Goal: Register for event/course

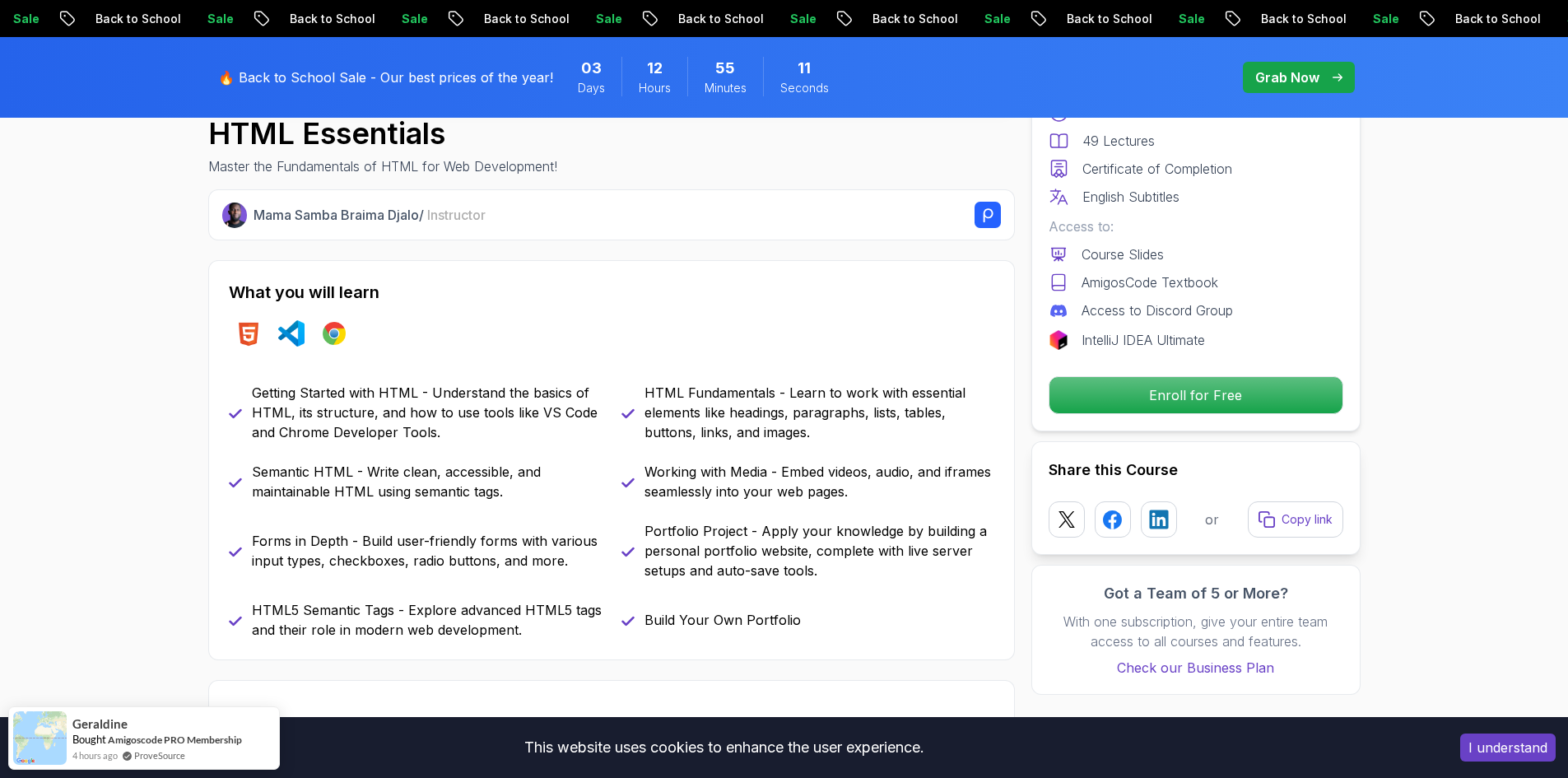
click at [1245, 405] on p "Enroll for Free" at bounding box center [1195, 395] width 293 height 36
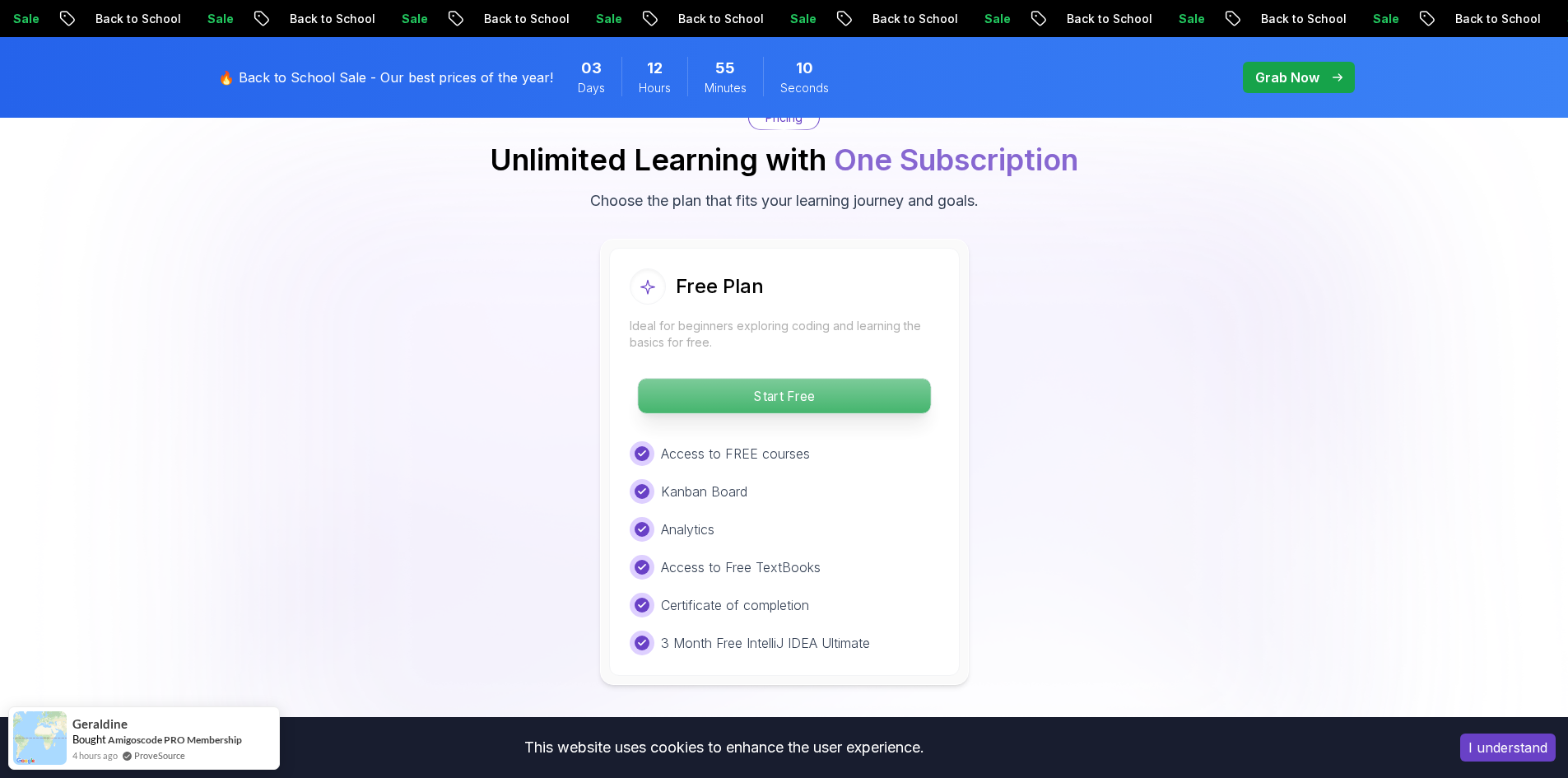
click at [811, 393] on p "Start Free" at bounding box center [784, 396] width 292 height 34
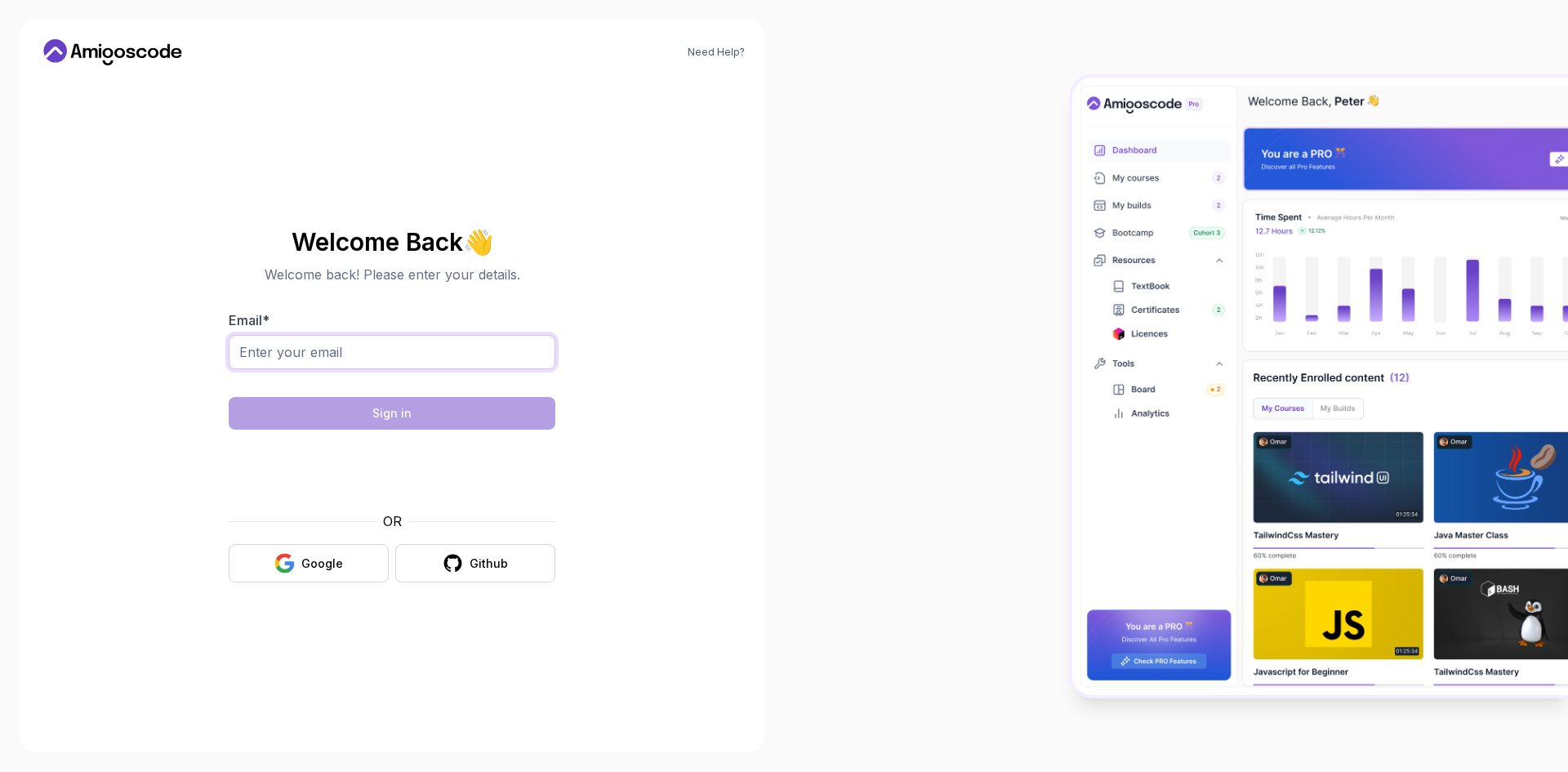
drag, startPoint x: 359, startPoint y: 342, endPoint x: 363, endPoint y: 351, distance: 9.8
click at [359, 342] on input "Email *" at bounding box center [392, 352] width 327 height 34
type input "[EMAIL_ADDRESS][DOMAIN_NAME]"
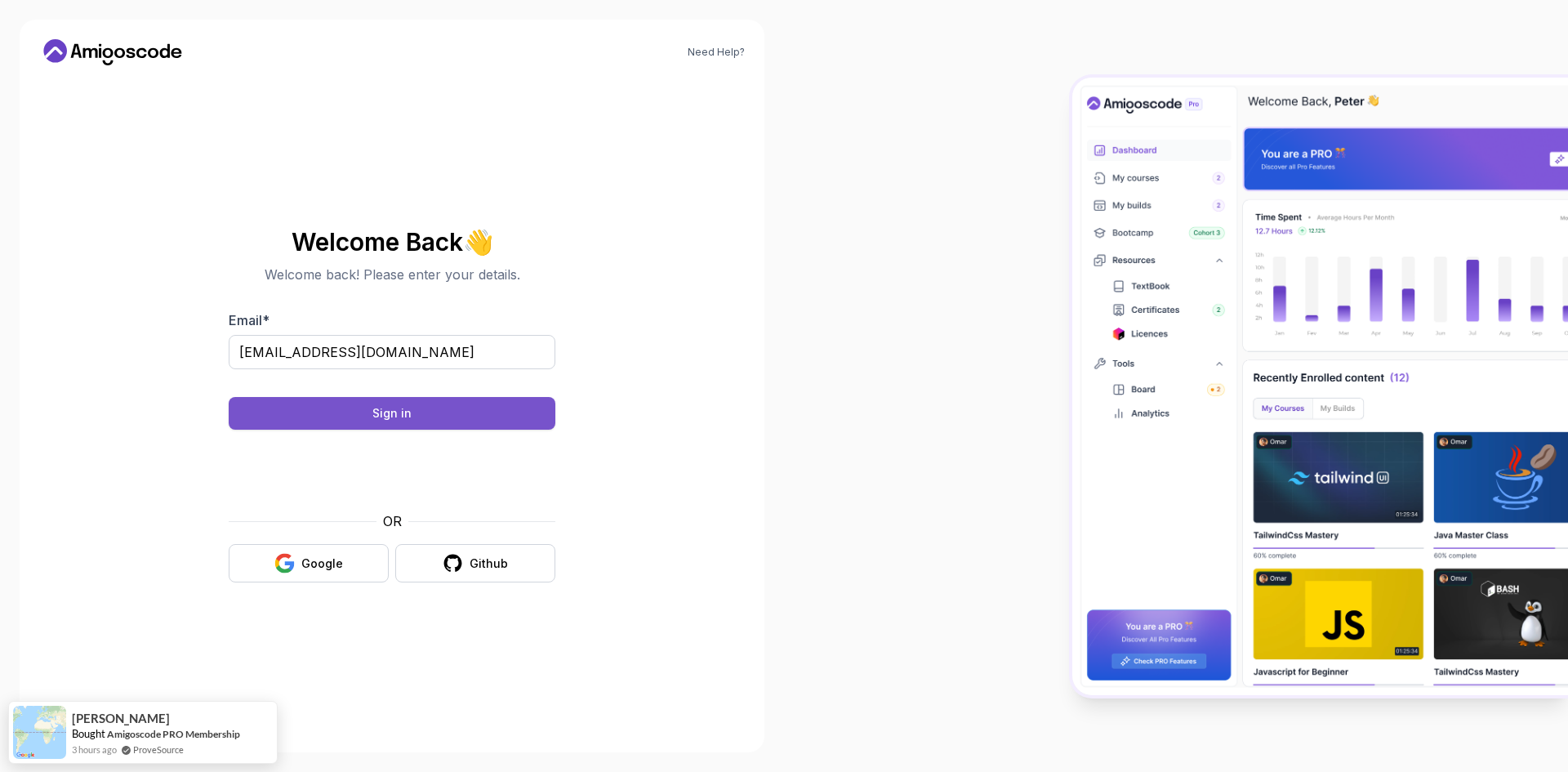
click at [399, 406] on div "Sign in" at bounding box center [392, 413] width 39 height 17
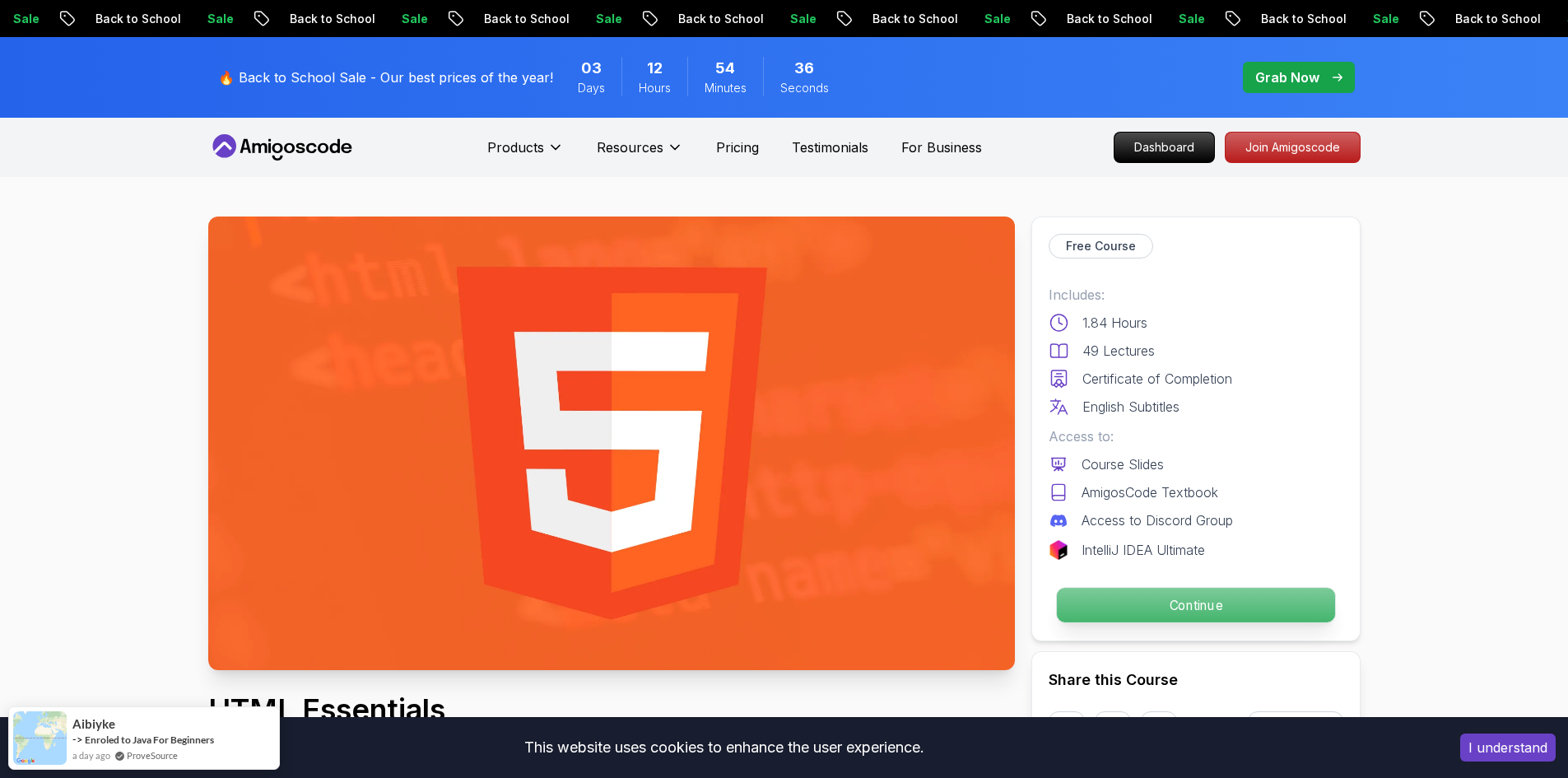
click at [1185, 597] on p "Continue" at bounding box center [1194, 605] width 278 height 34
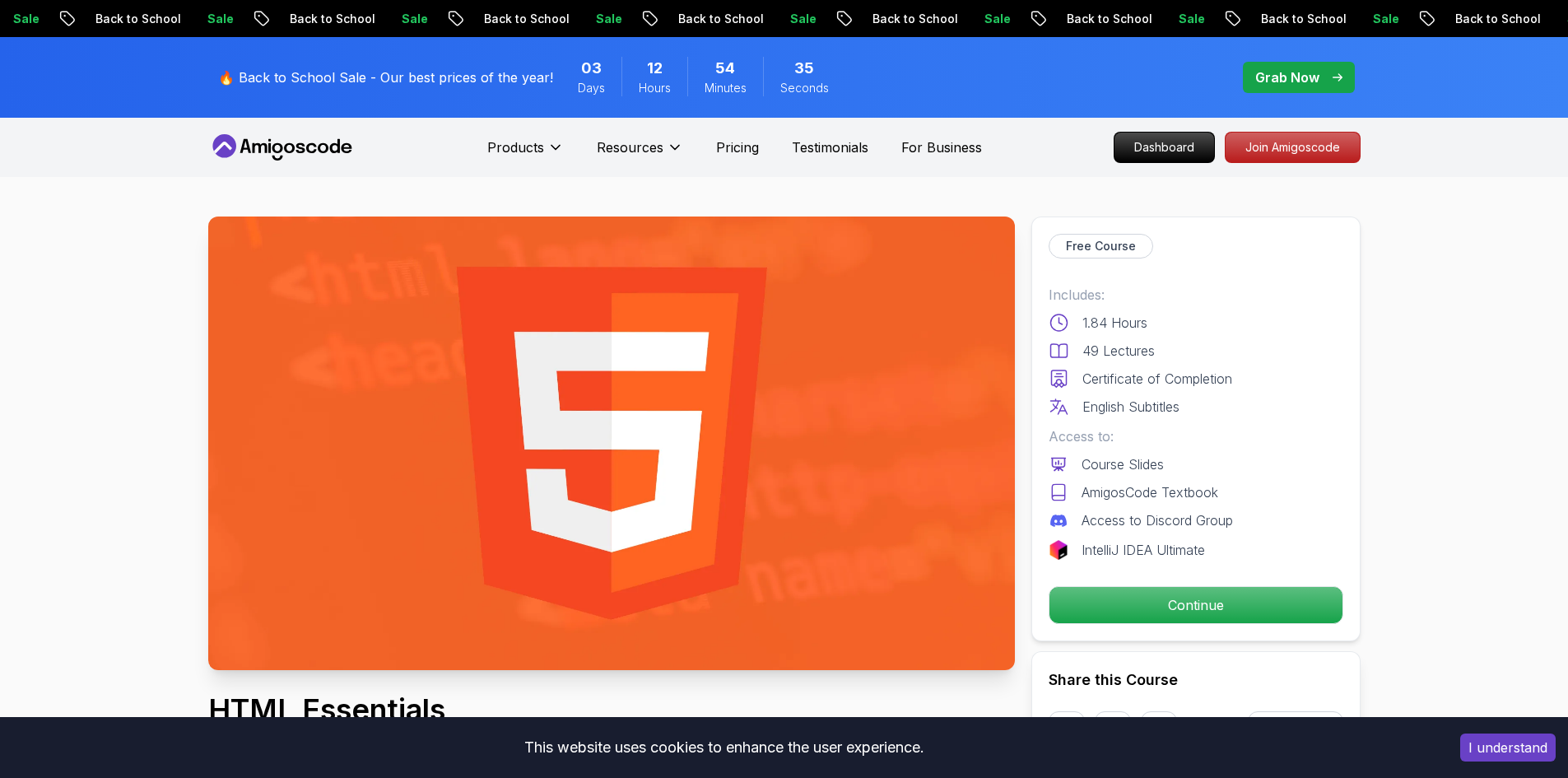
scroll to position [164, 0]
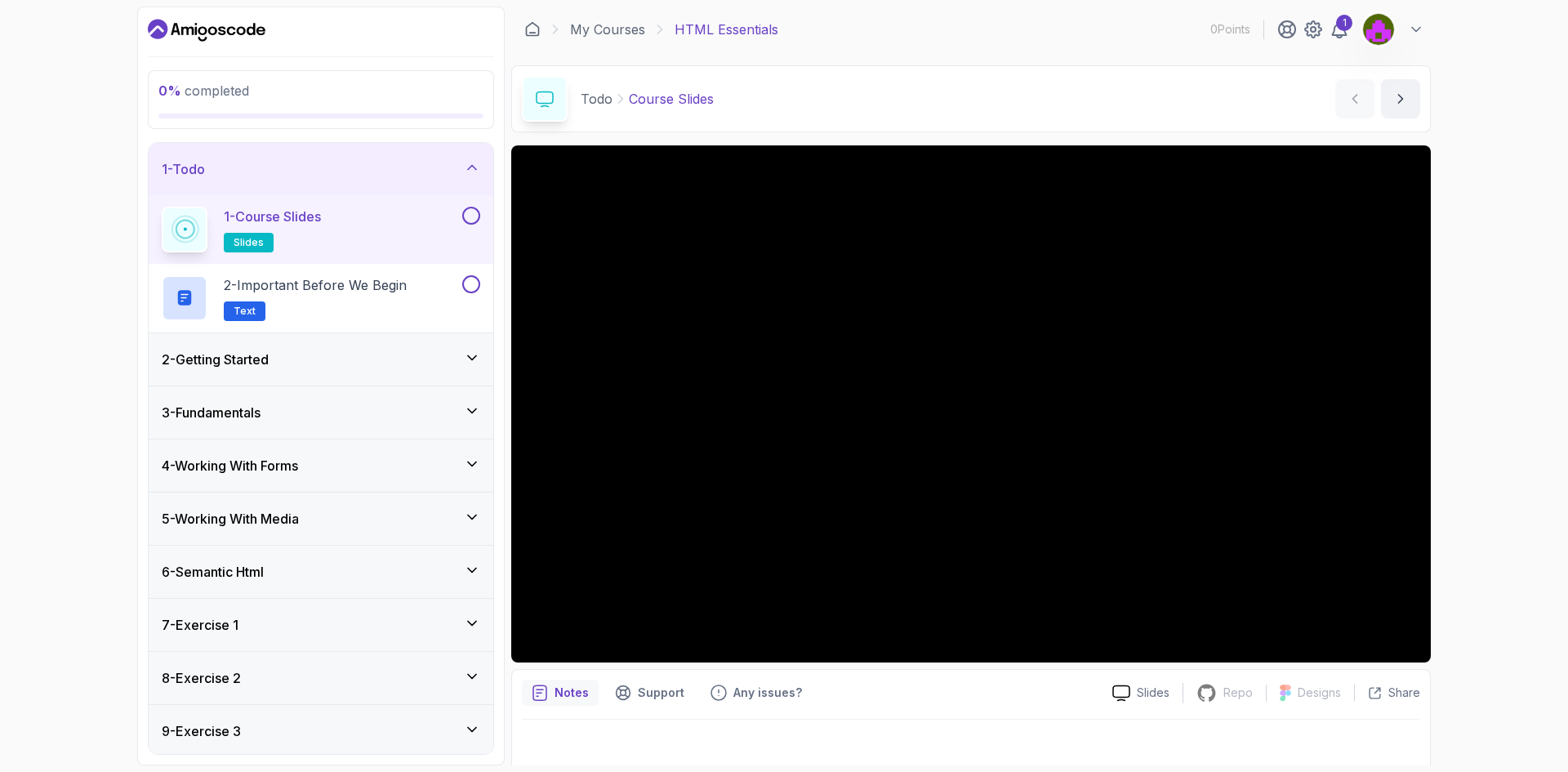
scroll to position [10, 0]
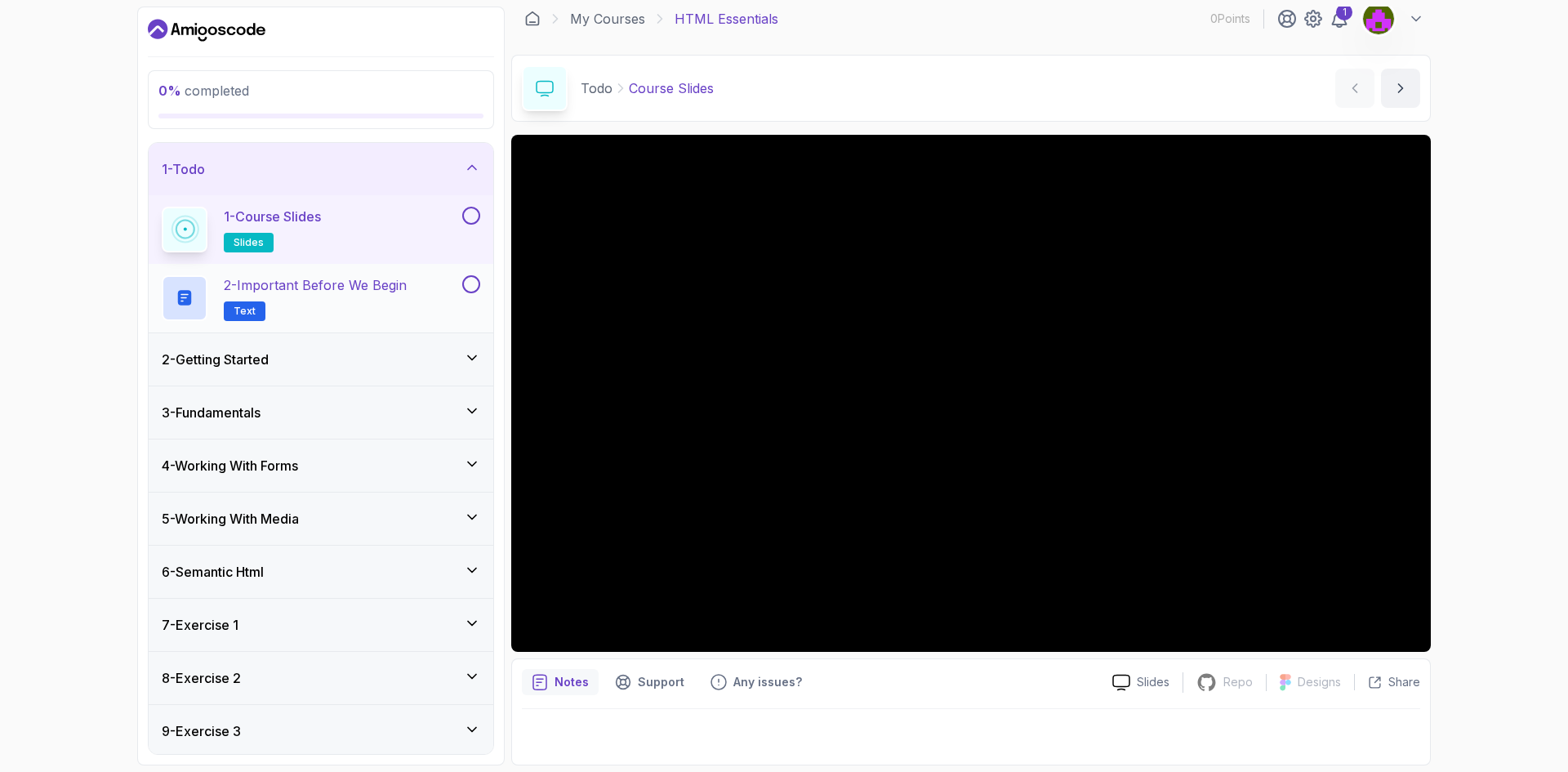
click at [327, 296] on h2 "2 - Important Before We Begin Text" at bounding box center [316, 298] width 183 height 45
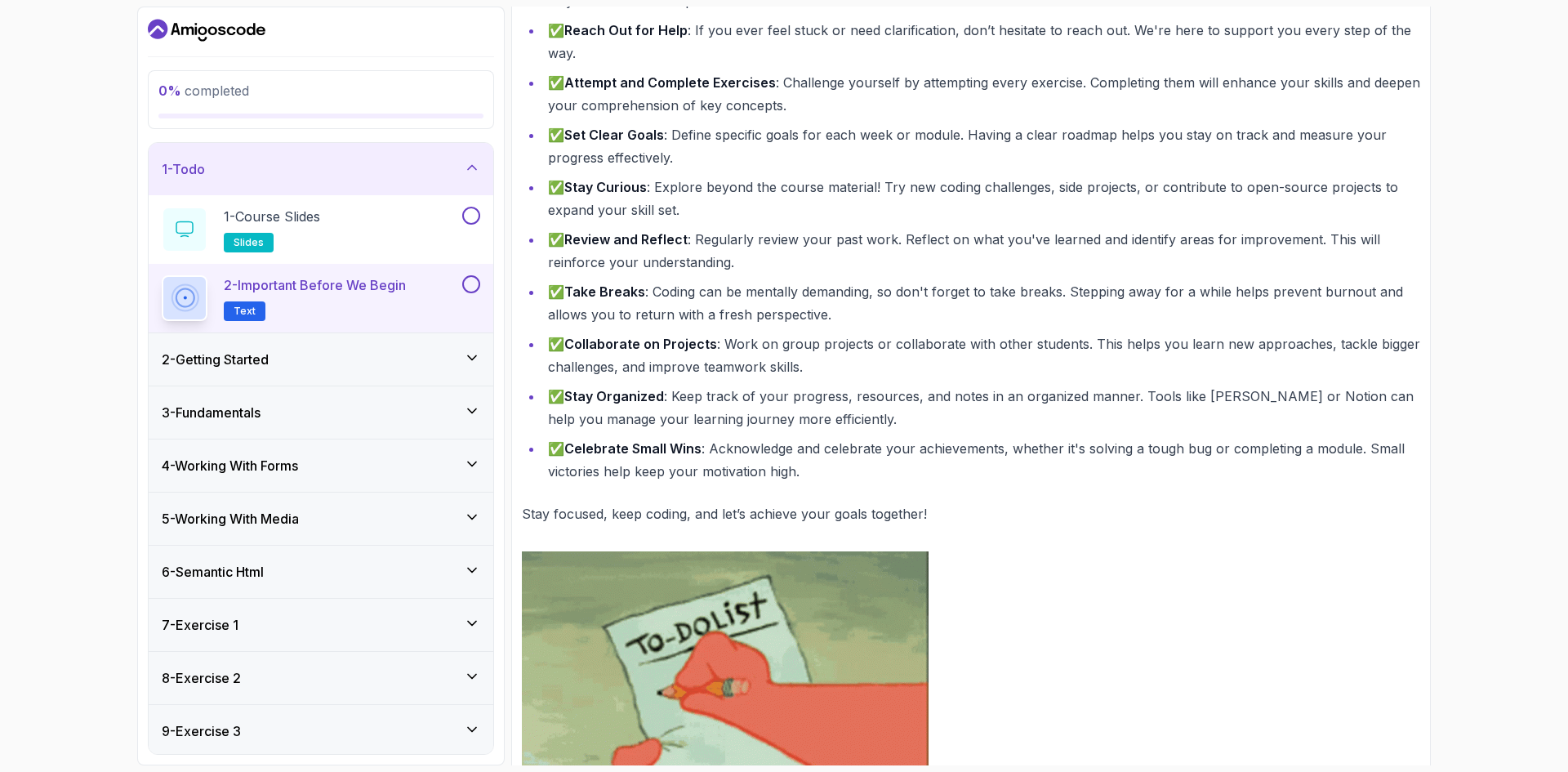
scroll to position [564, 0]
